Goal: Find specific page/section: Find specific page/section

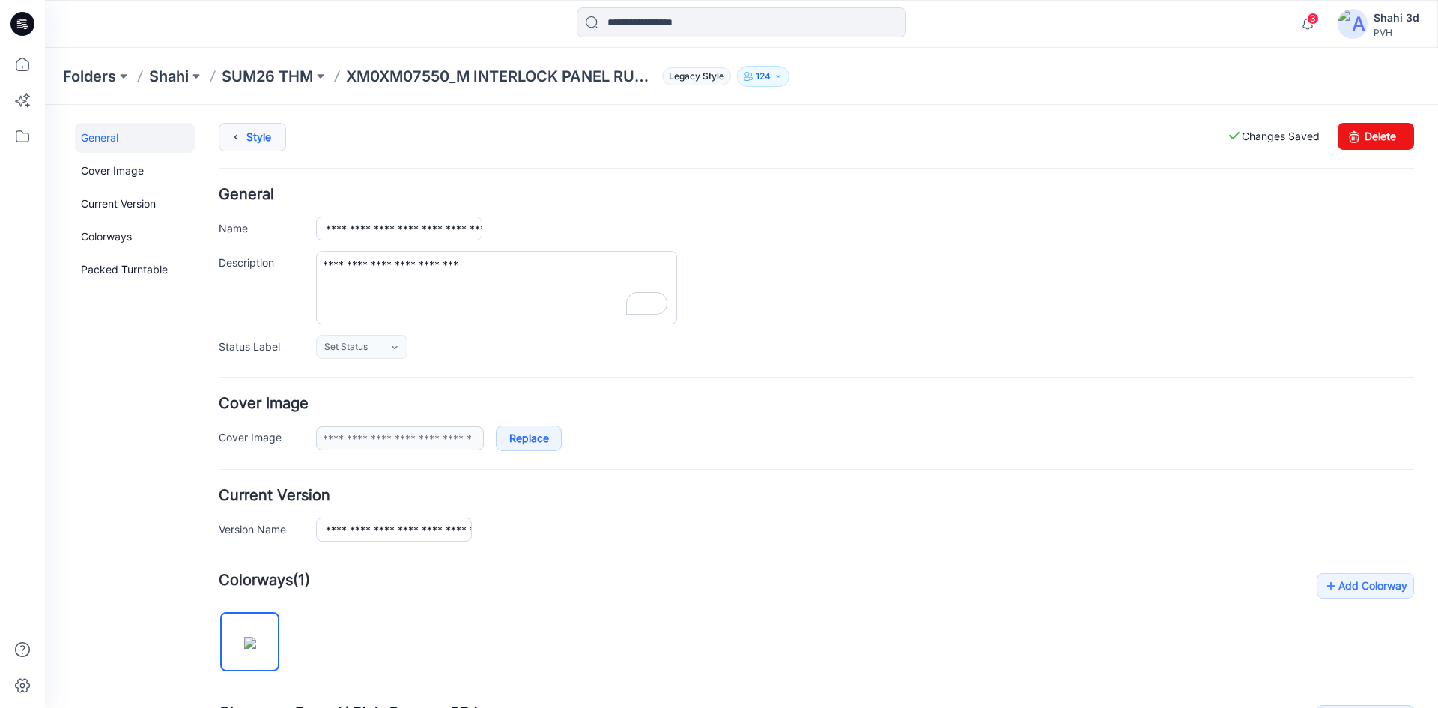
click at [252, 142] on link "Style" at bounding box center [252, 137] width 67 height 28
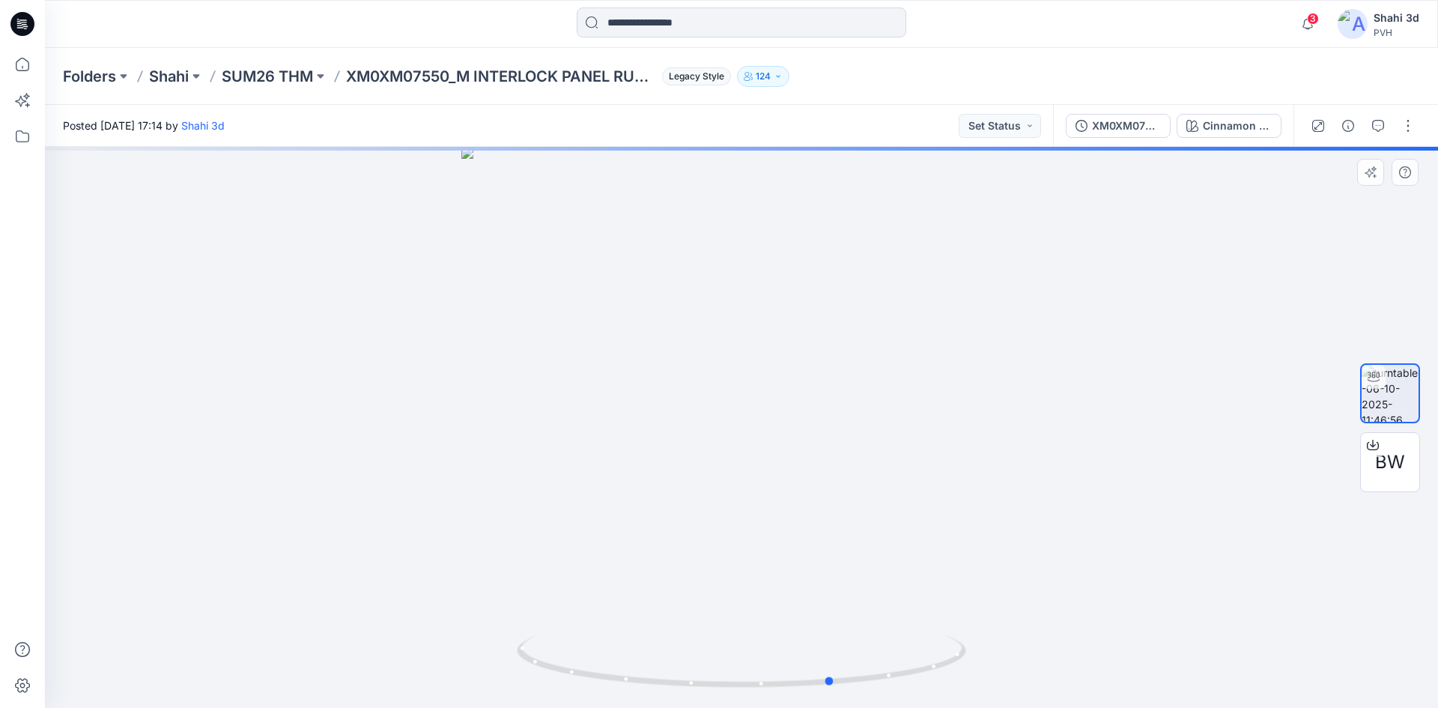
drag, startPoint x: 734, startPoint y: 437, endPoint x: 964, endPoint y: 476, distance: 233.3
click at [964, 476] on div at bounding box center [741, 427] width 1393 height 561
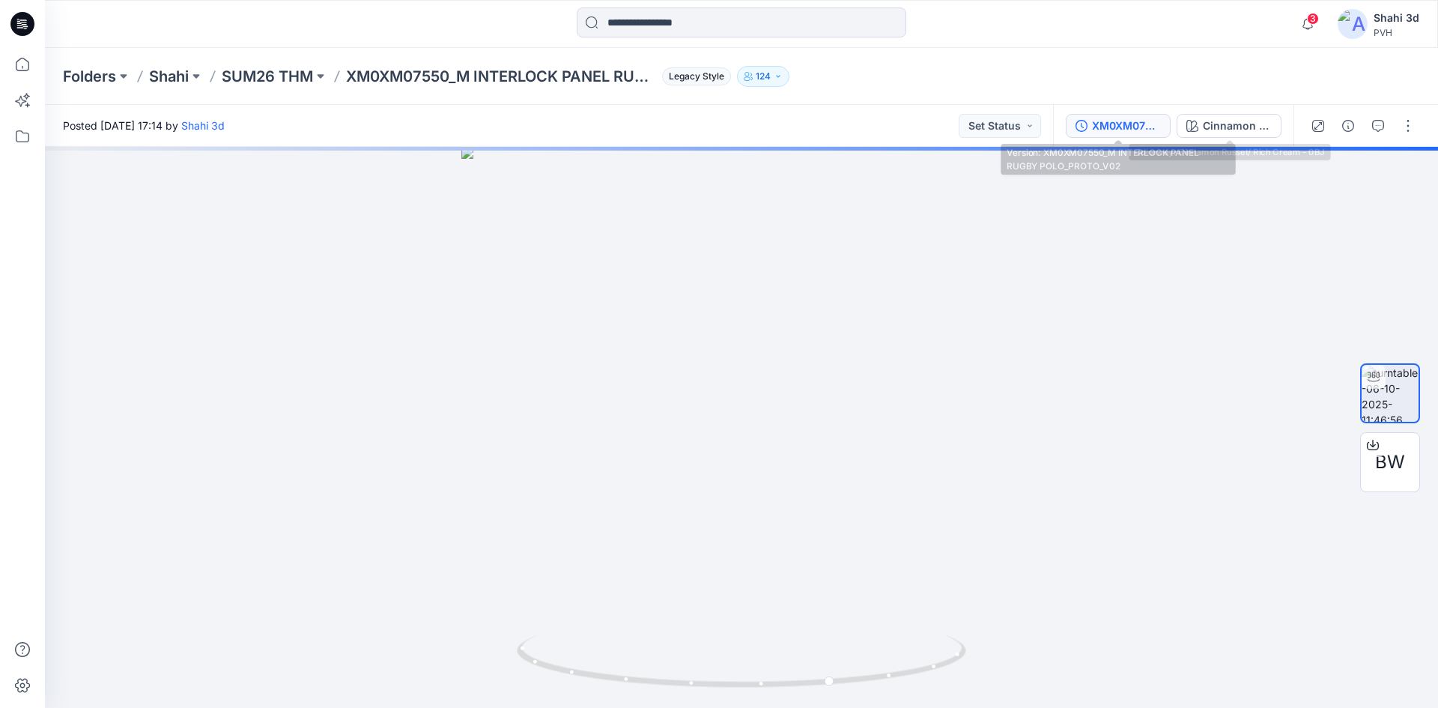
click at [1148, 123] on div "XM0XM07550_M INTERLOCK PANEL RUGBY POLO_PROTO_V02" at bounding box center [1126, 126] width 69 height 16
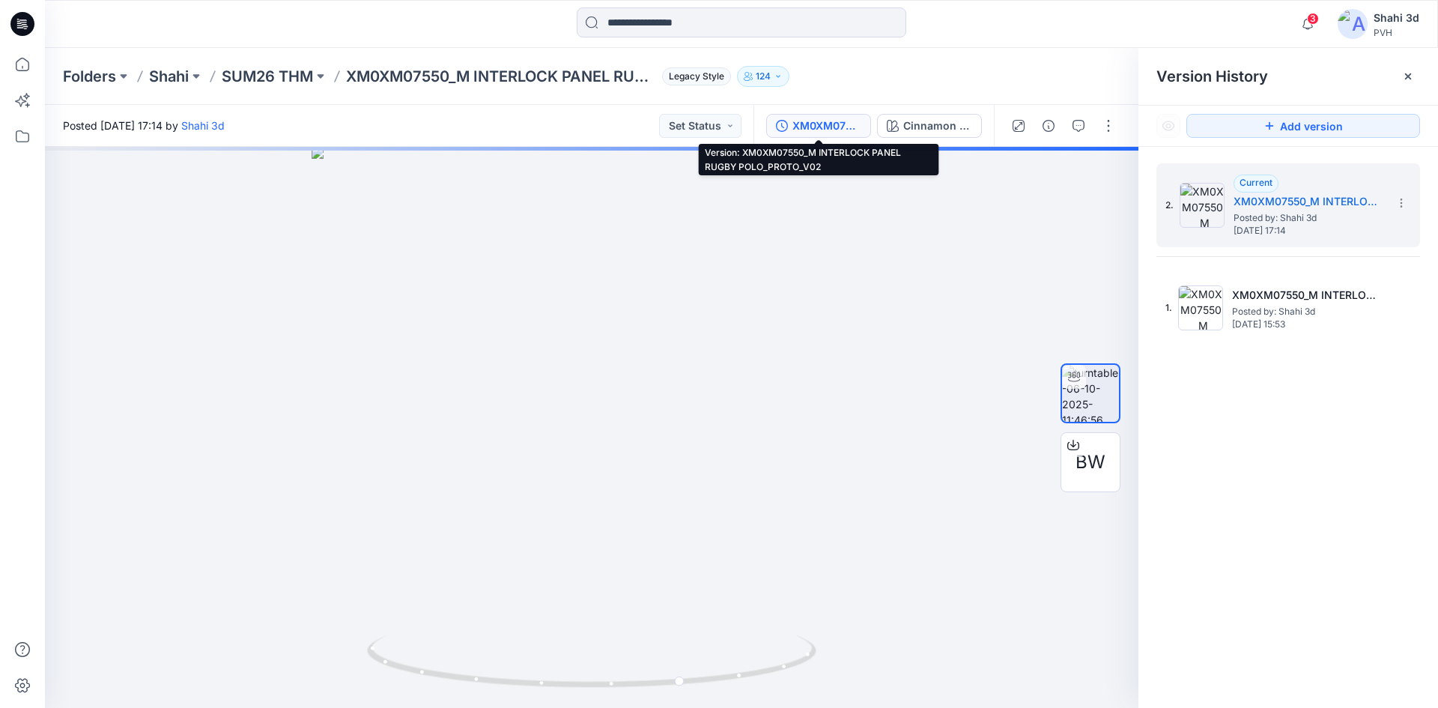
click at [835, 124] on div "XM0XM07550_M INTERLOCK PANEL RUGBY POLO_PROTO_V02" at bounding box center [826, 126] width 69 height 16
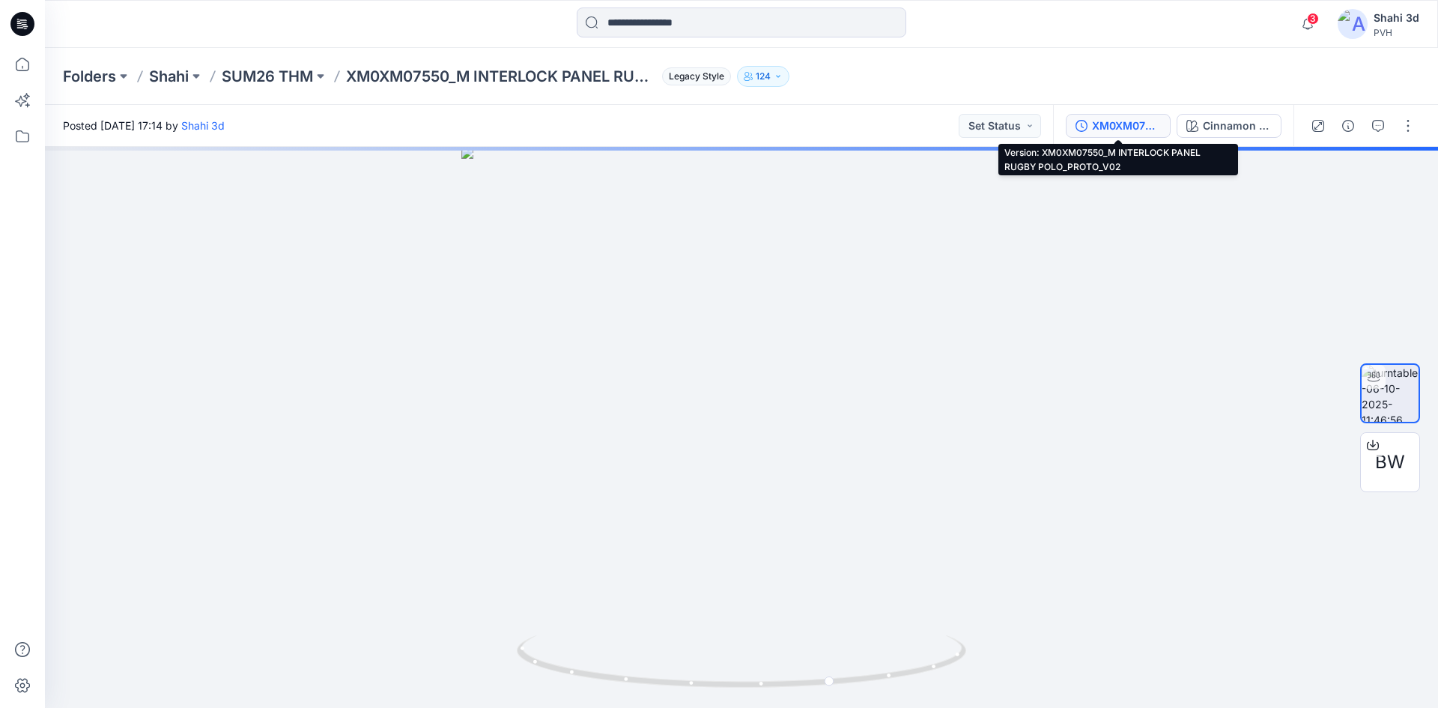
click at [1096, 129] on div "XM0XM07550_M INTERLOCK PANEL RUGBY POLO_PROTO_V02" at bounding box center [1126, 126] width 69 height 16
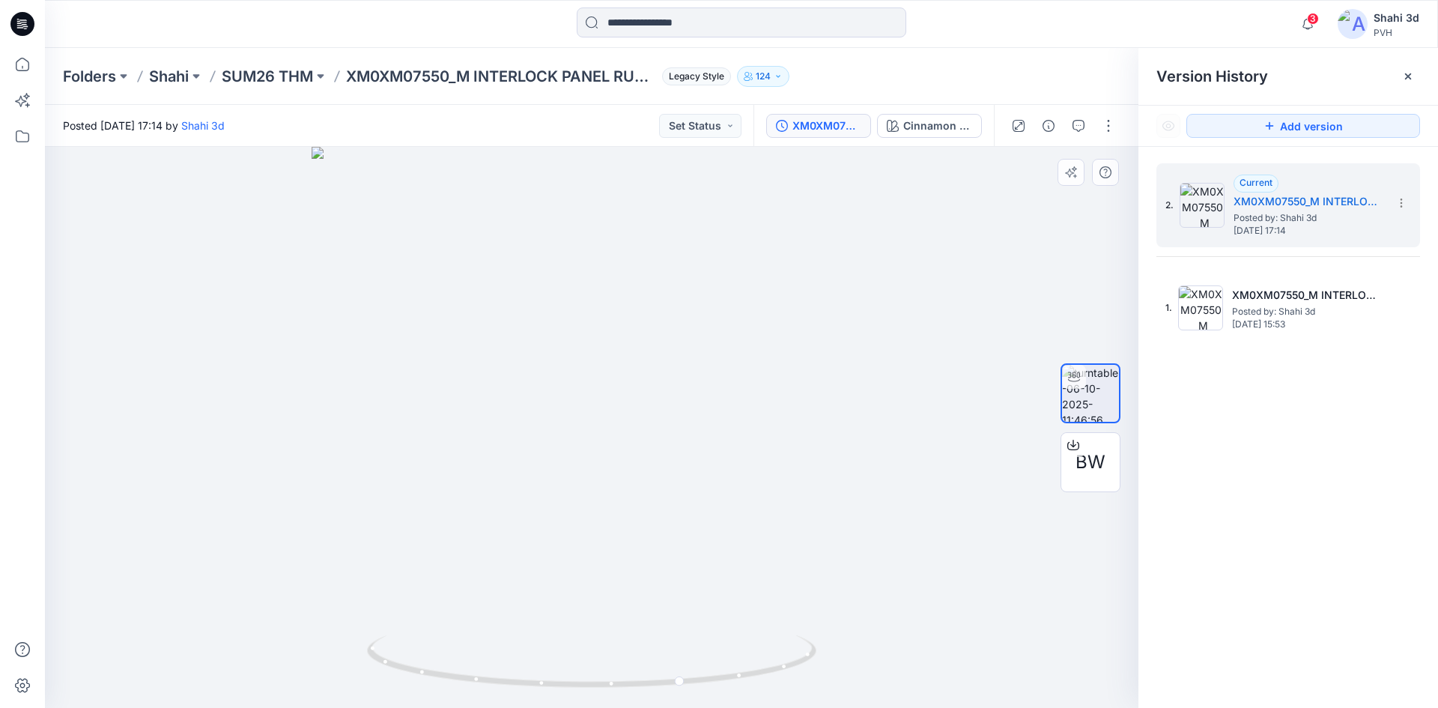
click at [811, 194] on div at bounding box center [592, 427] width 1094 height 561
click at [16, 13] on icon at bounding box center [22, 24] width 24 height 48
